Goal: Task Accomplishment & Management: Use online tool/utility

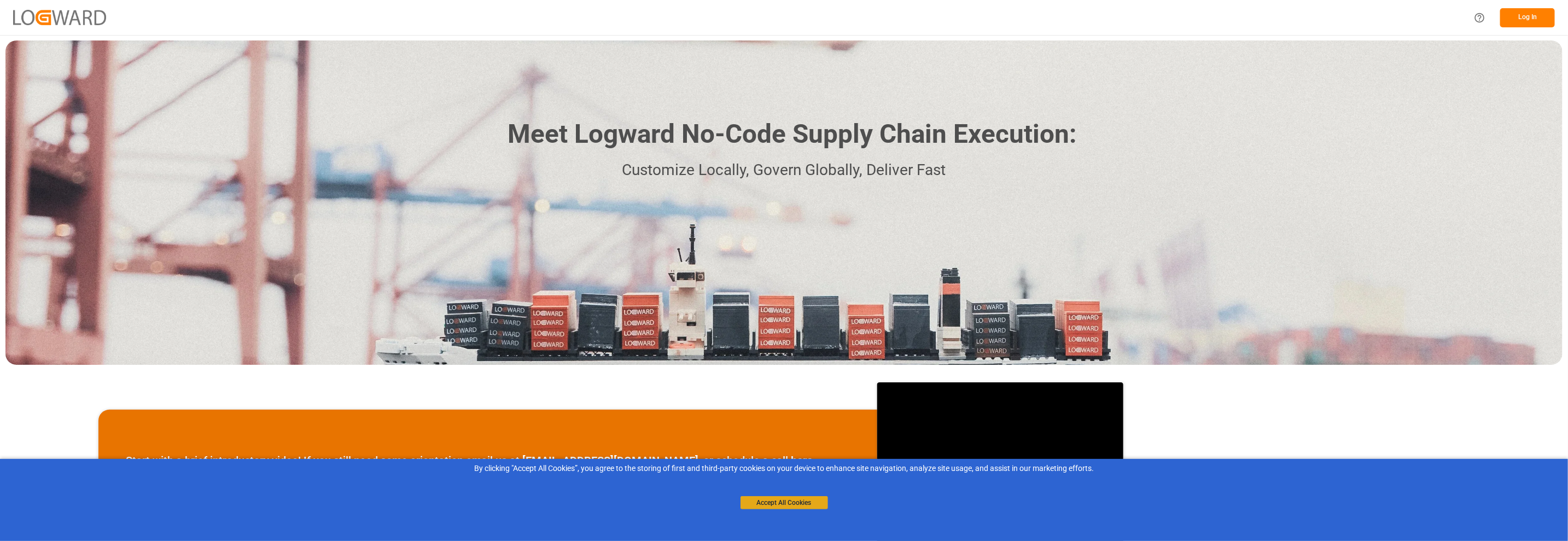
click at [772, 504] on button "Accept All Cookies" at bounding box center [784, 502] width 87 height 13
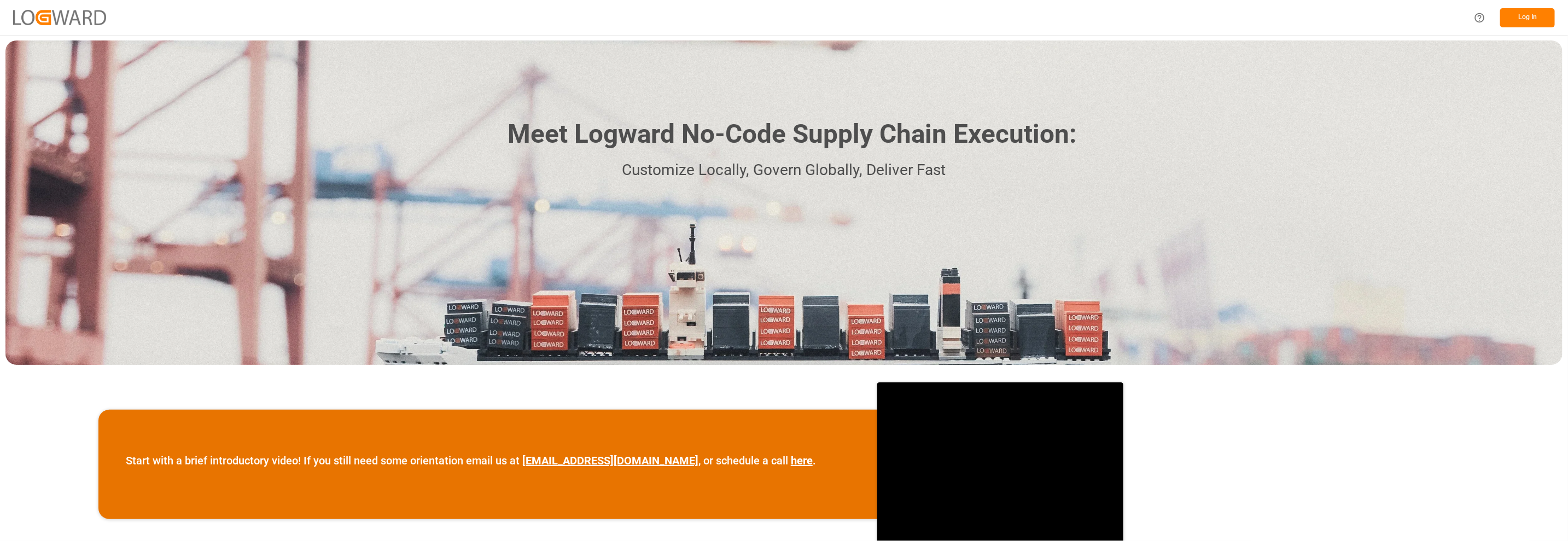
drag, startPoint x: 1553, startPoint y: 17, endPoint x: 1547, endPoint y: 17, distance: 6.0
click at [1547, 17] on button "Log In" at bounding box center [1527, 18] width 55 height 19
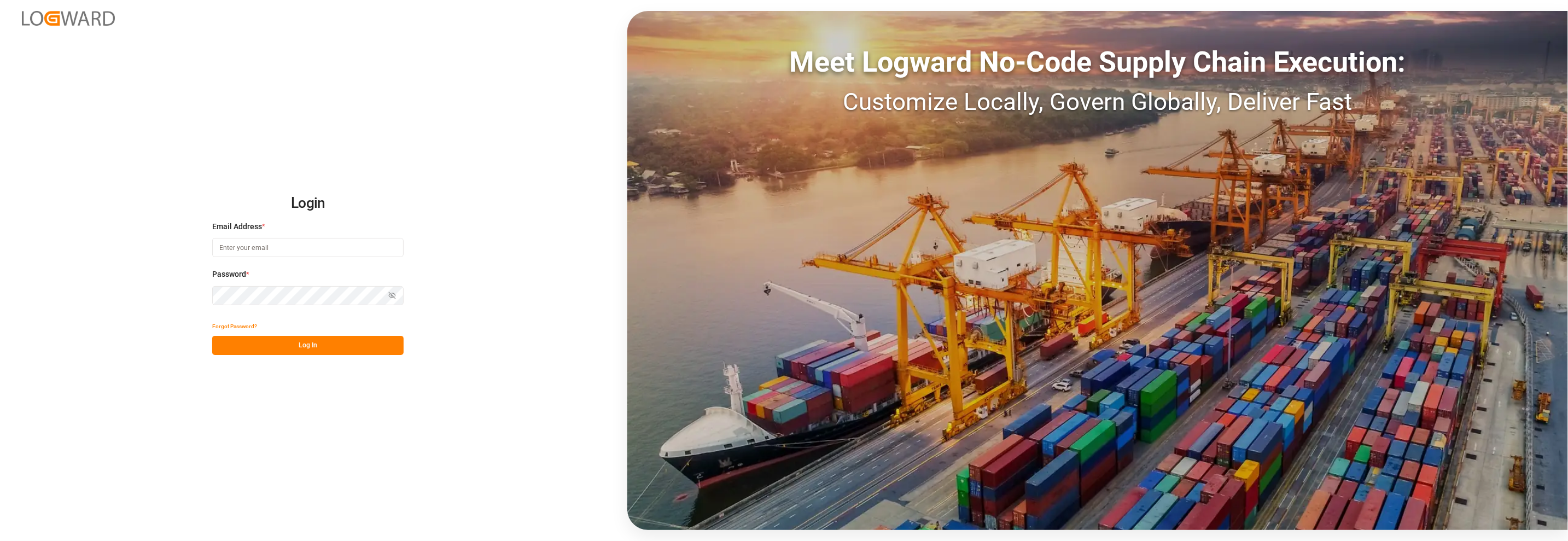
type input "[PERSON_NAME][EMAIL_ADDRESS][DOMAIN_NAME]"
click at [286, 349] on button "Log In" at bounding box center [308, 345] width 192 height 19
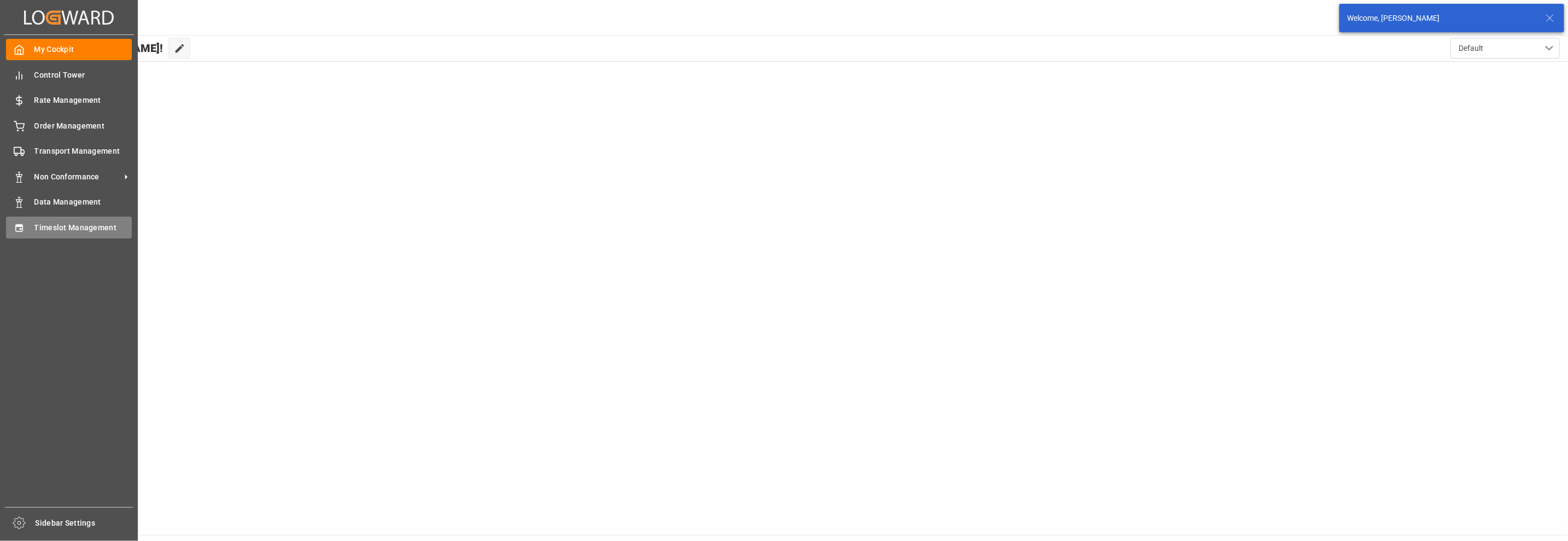
click at [46, 231] on span "Timeslot Management" at bounding box center [83, 228] width 98 height 12
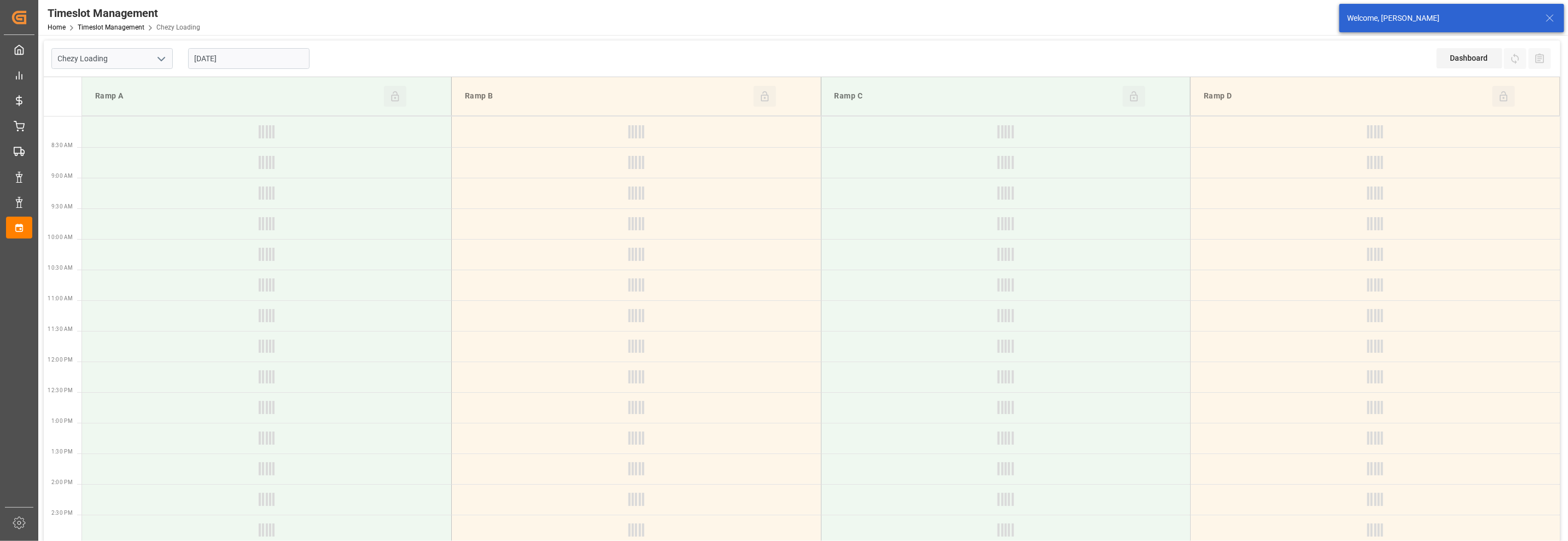
type input "Chezy Loading"
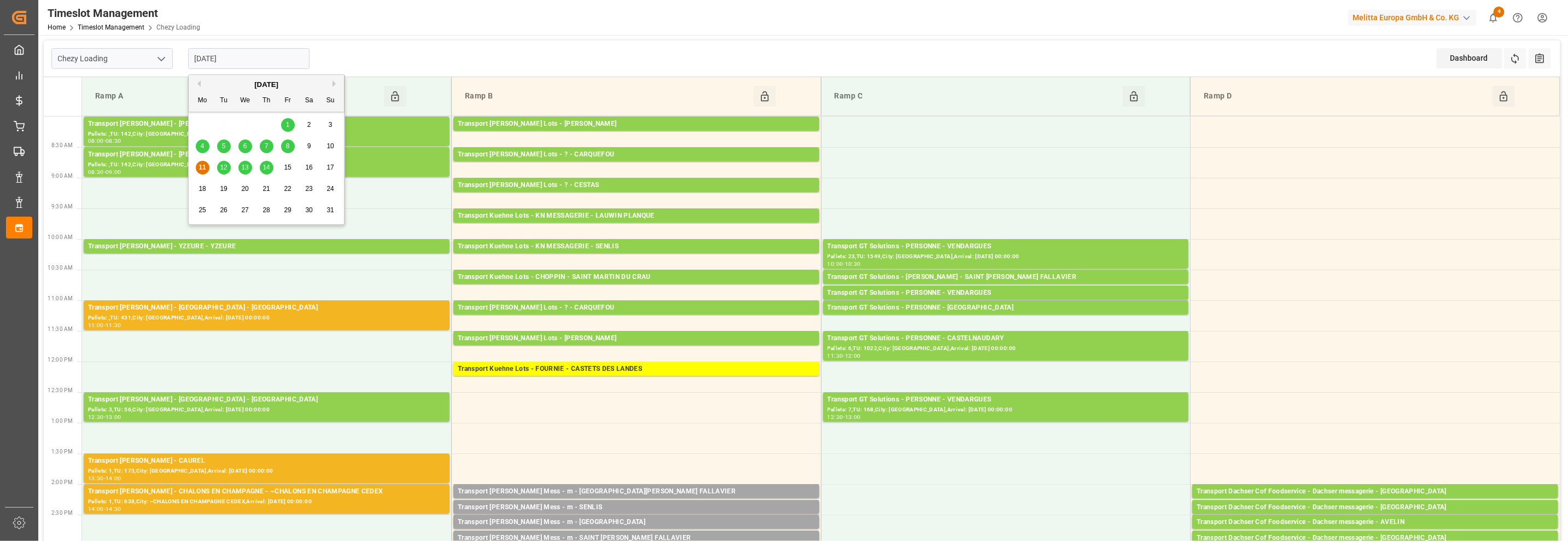
click at [230, 58] on input "[DATE]" at bounding box center [248, 59] width 121 height 21
click at [227, 169] on span "12" at bounding box center [224, 167] width 7 height 8
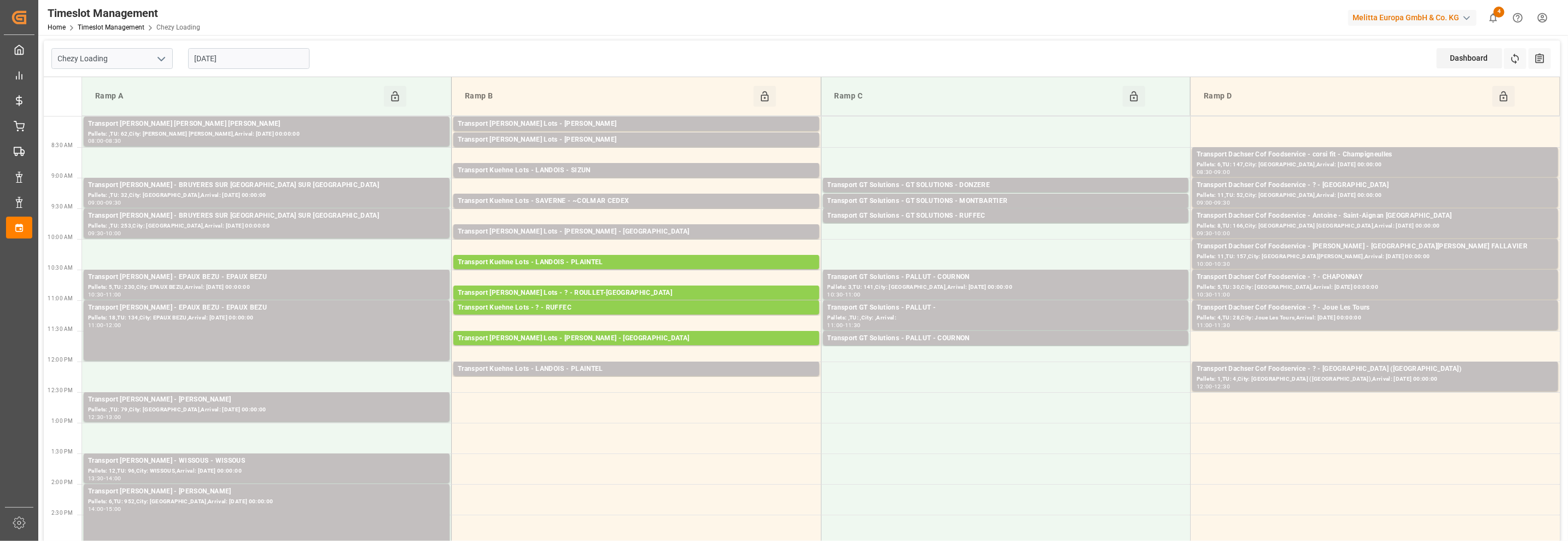
click at [213, 58] on input "[DATE]" at bounding box center [248, 59] width 121 height 21
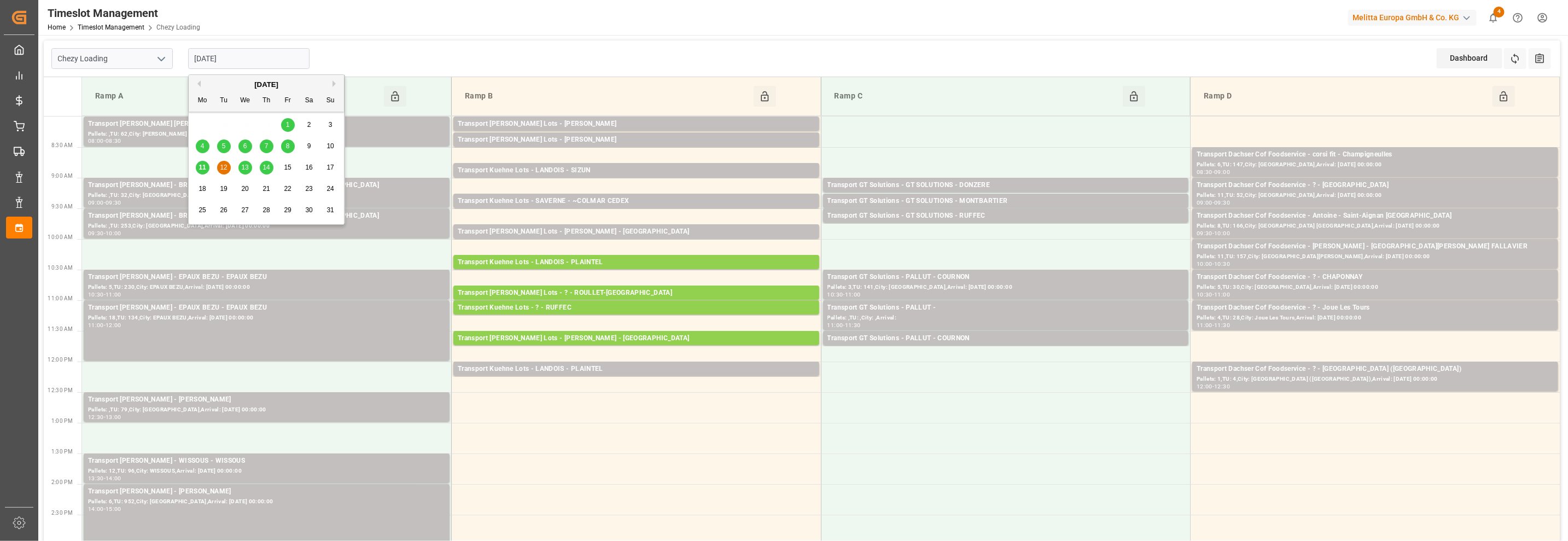
click at [201, 171] on div "11" at bounding box center [203, 167] width 14 height 13
type input "[DATE]"
